Goal: Information Seeking & Learning: Learn about a topic

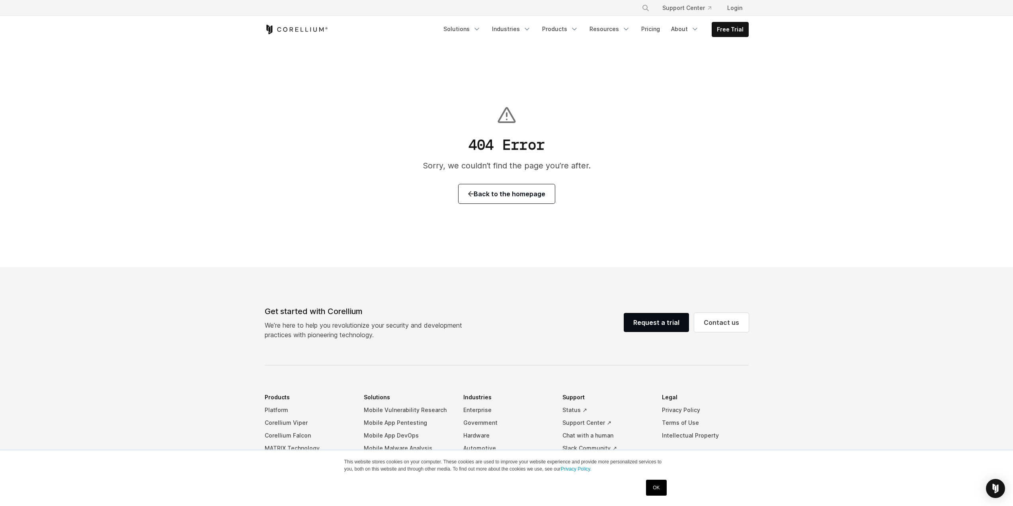
click at [289, 26] on icon "Corellium Home" at bounding box center [296, 30] width 63 height 10
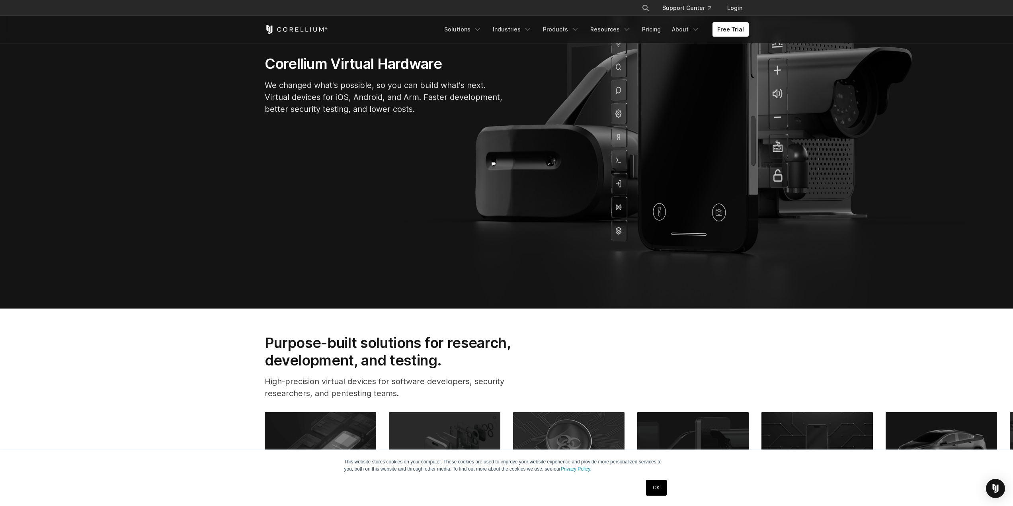
scroll to position [279, 0]
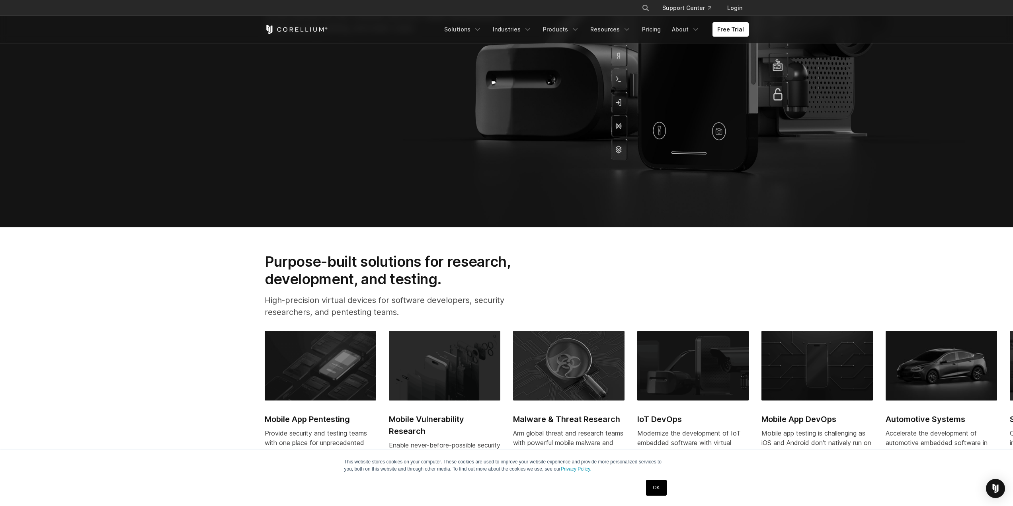
click at [500, 178] on section "Corellium Virtual Hardware We changed what's possible, so you can build what's …" at bounding box center [506, 7] width 1013 height 440
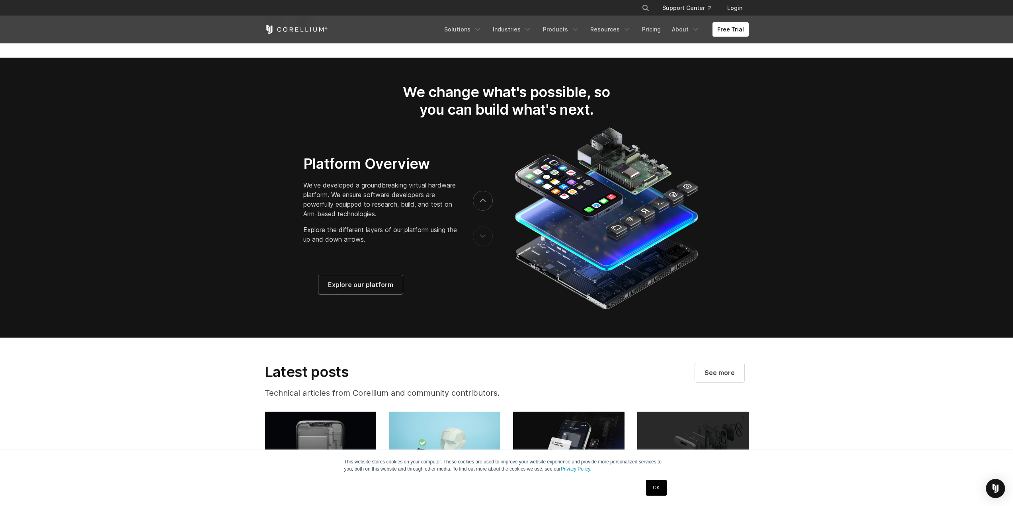
scroll to position [1353, 0]
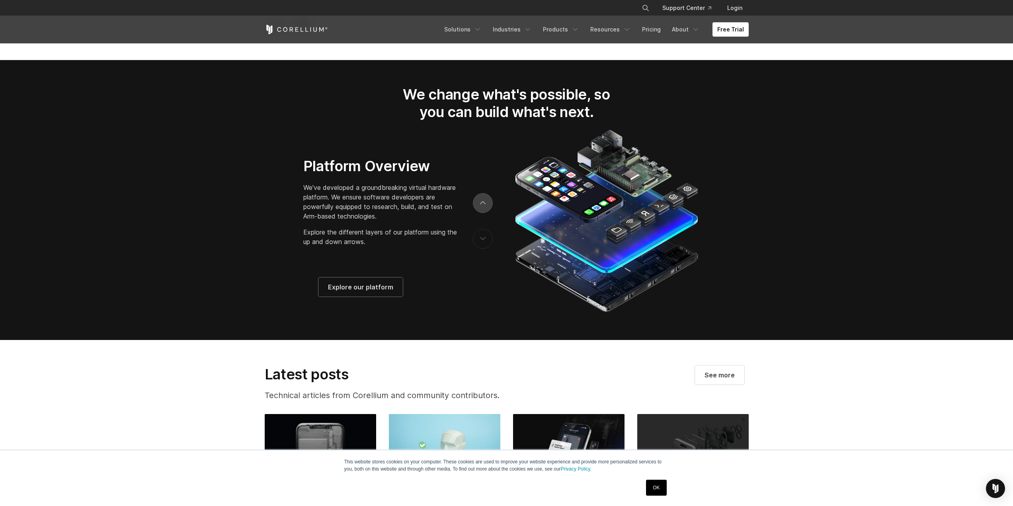
click at [487, 210] on button "next" at bounding box center [483, 203] width 20 height 20
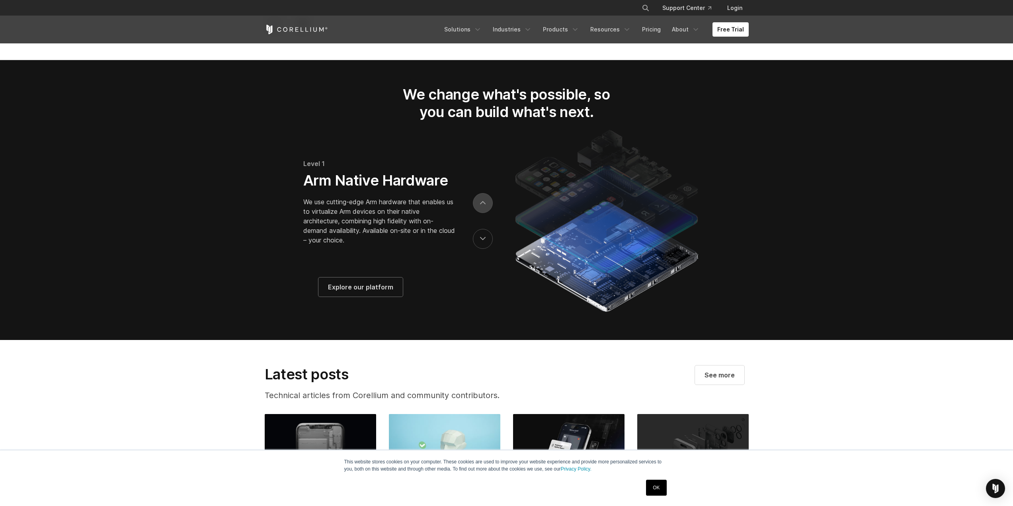
click at [483, 205] on icon "next" at bounding box center [483, 203] width 6 height 4
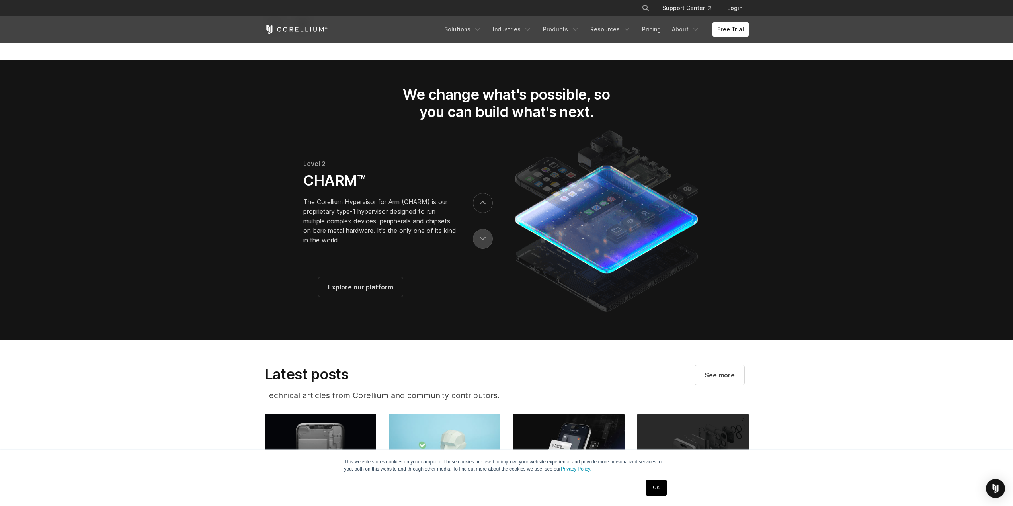
click at [480, 240] on icon "previous" at bounding box center [483, 239] width 6 height 4
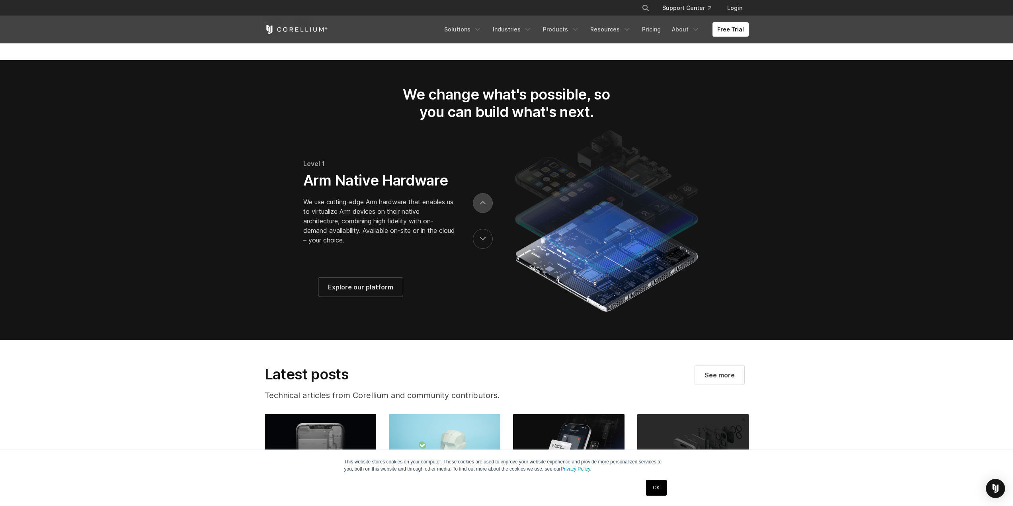
click at [481, 213] on button "next" at bounding box center [483, 203] width 20 height 20
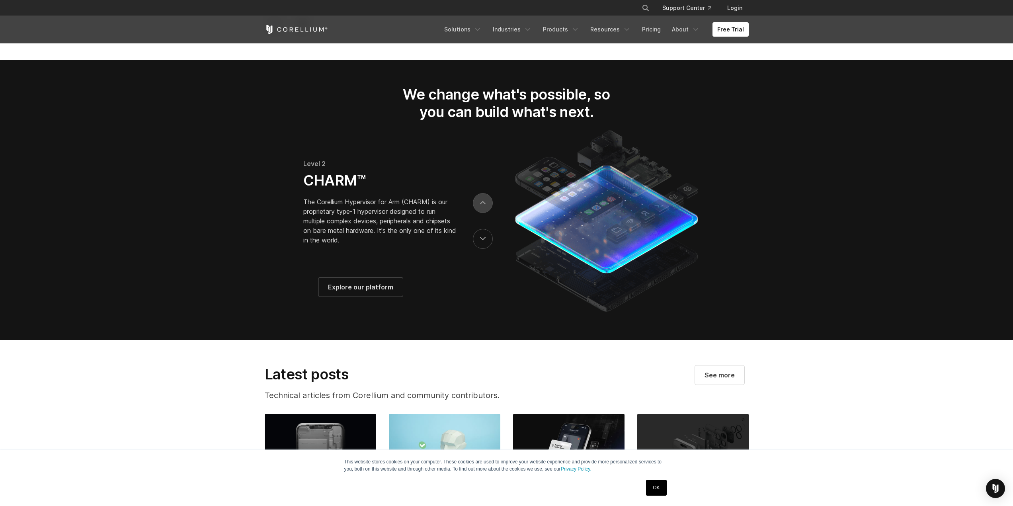
click at [481, 213] on button "next" at bounding box center [483, 203] width 20 height 20
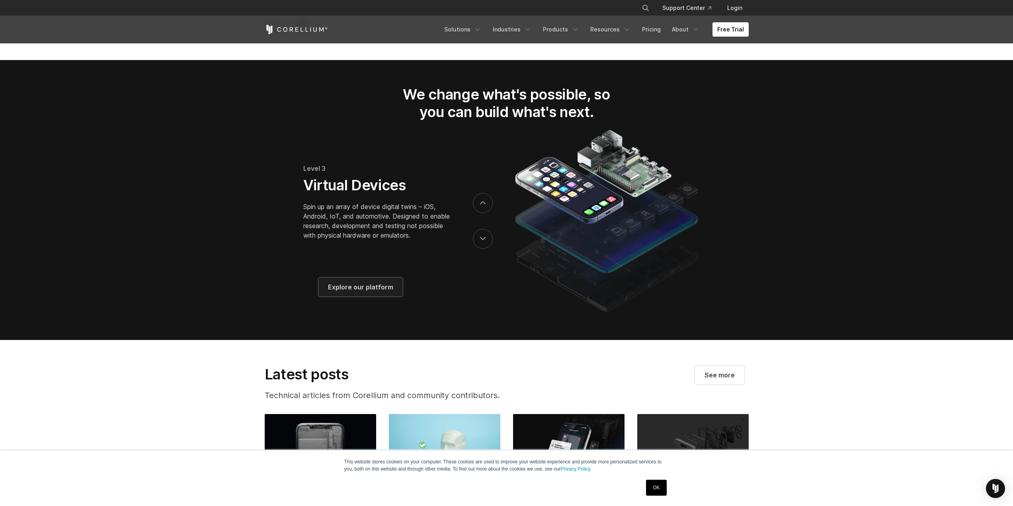
click at [355, 292] on span "Explore our platform" at bounding box center [360, 287] width 65 height 10
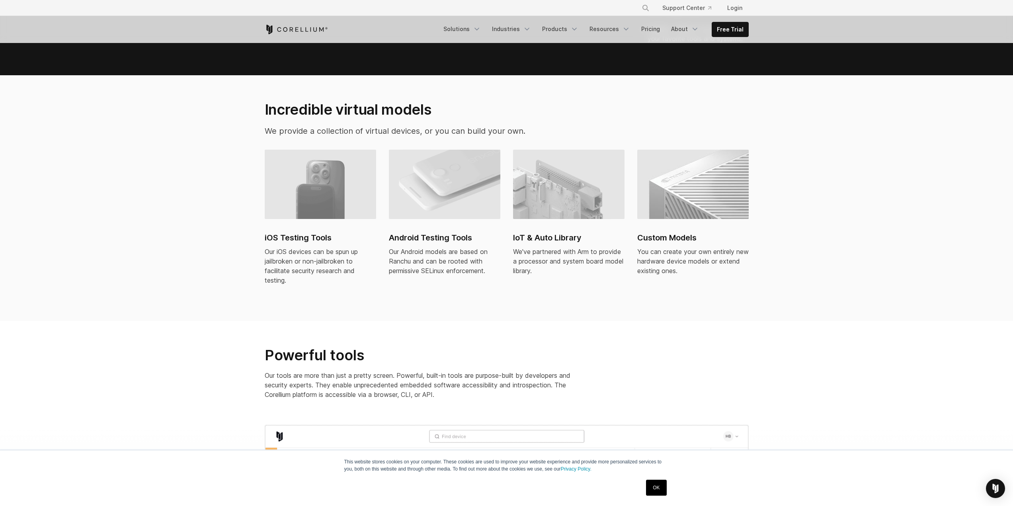
scroll to position [517, 0]
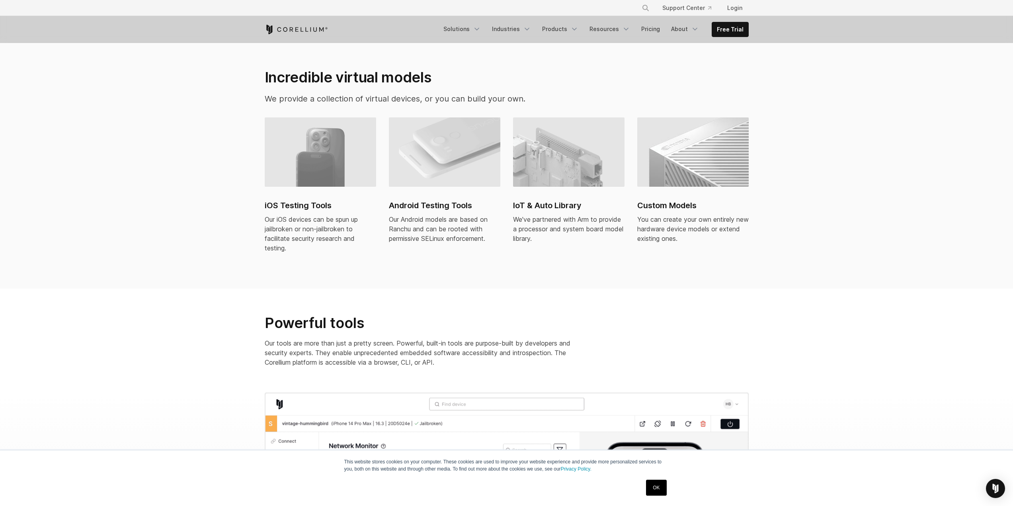
click at [318, 149] on img at bounding box center [320, 151] width 111 height 69
